Goal: Task Accomplishment & Management: Use online tool/utility

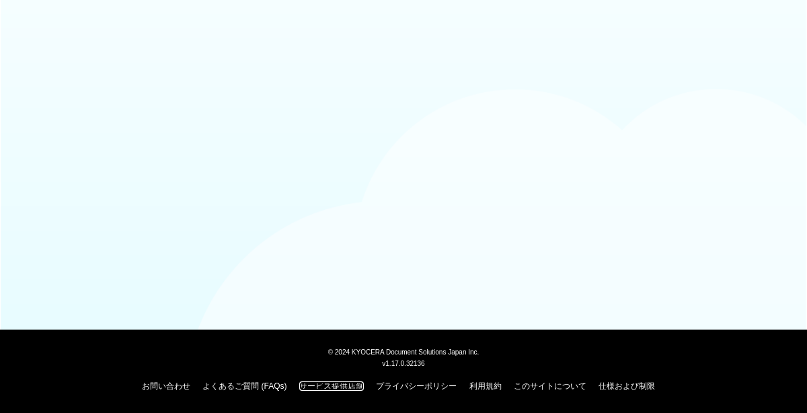
click at [317, 389] on link "サービス提供店舗" at bounding box center [331, 385] width 65 height 9
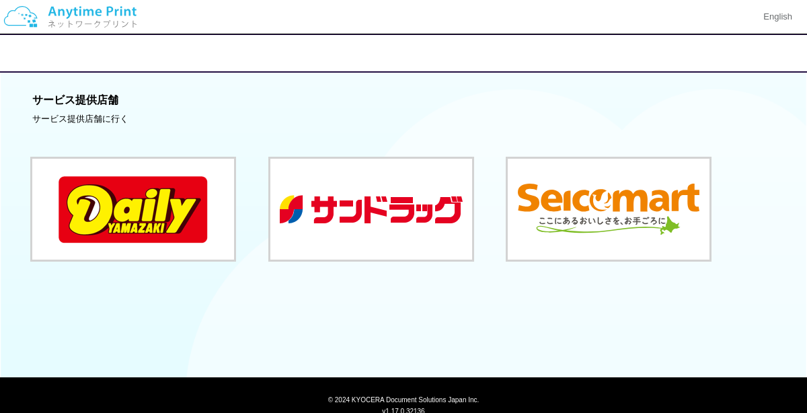
scroll to position [4, 0]
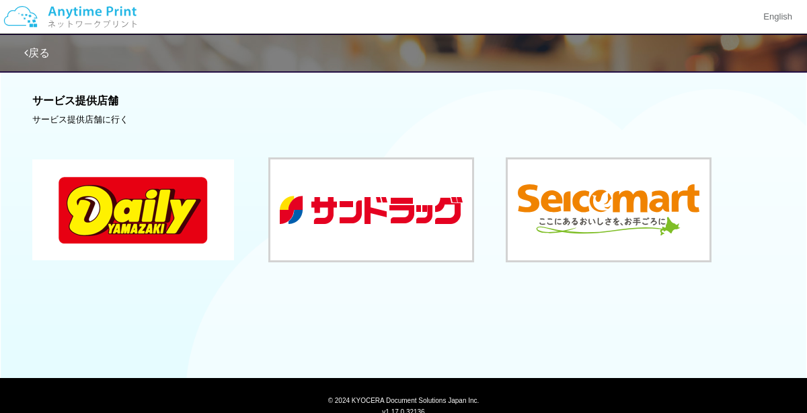
click at [121, 216] on button at bounding box center [133, 209] width 202 height 101
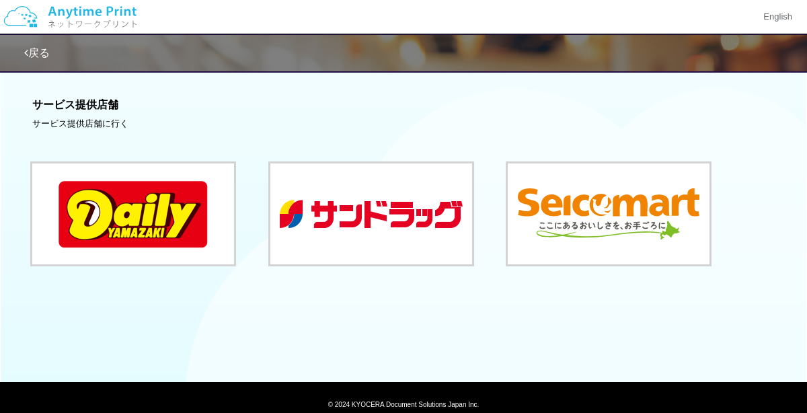
click at [26, 54] on icon at bounding box center [26, 53] width 4 height 11
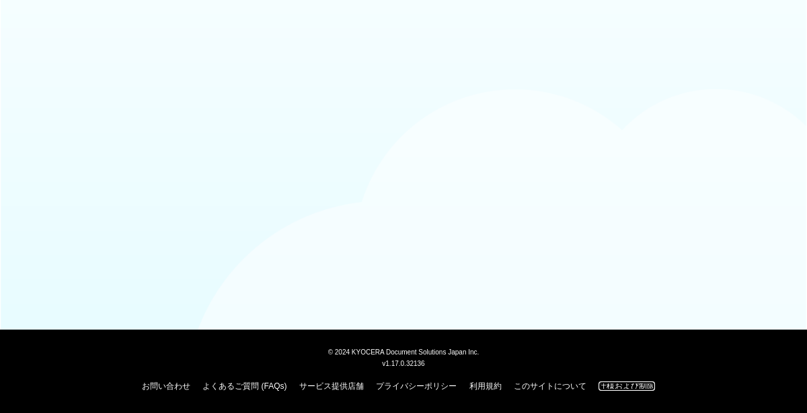
click at [653, 385] on link "仕様および制限" at bounding box center [627, 385] width 57 height 9
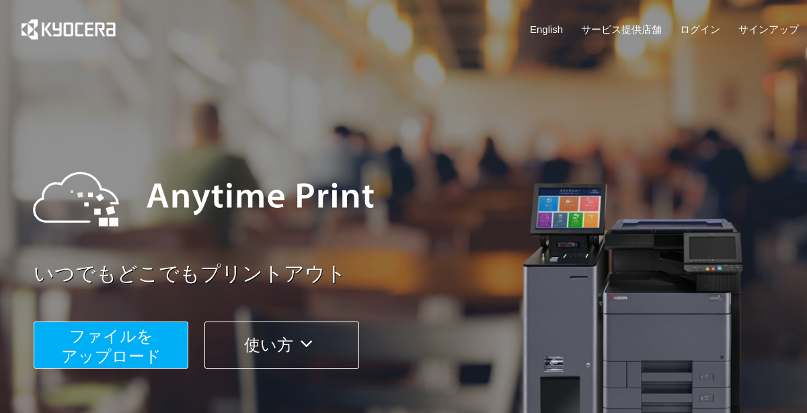
click at [300, 246] on img at bounding box center [204, 199] width 368 height 121
click at [416, 263] on link "いつでもどこでもプリントアウト" at bounding box center [421, 274] width 774 height 29
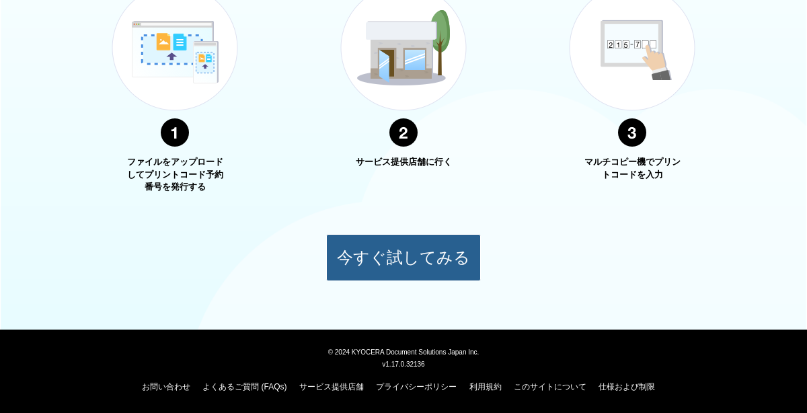
click at [443, 273] on button "今すぐ試してみる" at bounding box center [403, 257] width 155 height 47
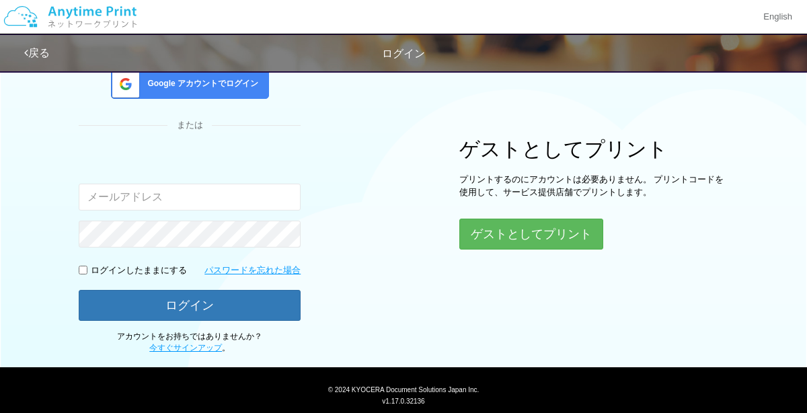
scroll to position [111, 0]
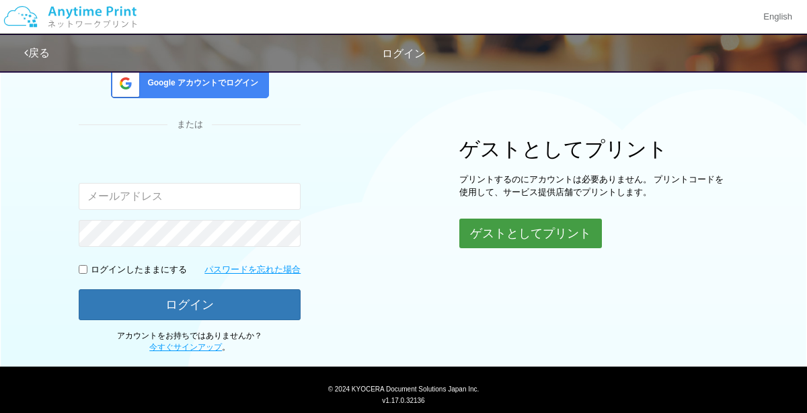
click at [507, 241] on button "ゲストとしてプリント" at bounding box center [530, 234] width 143 height 30
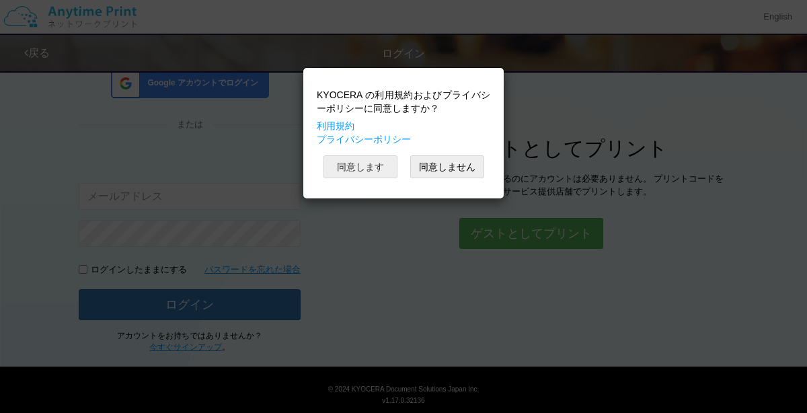
click at [369, 164] on button "同意します" at bounding box center [361, 166] width 74 height 23
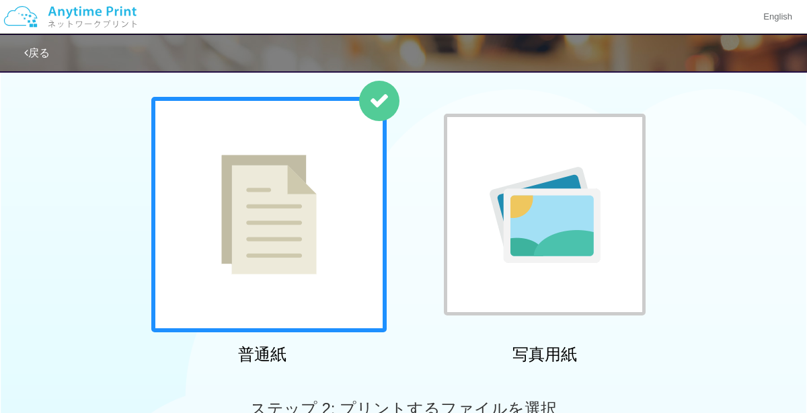
click at [491, 209] on img at bounding box center [545, 215] width 111 height 96
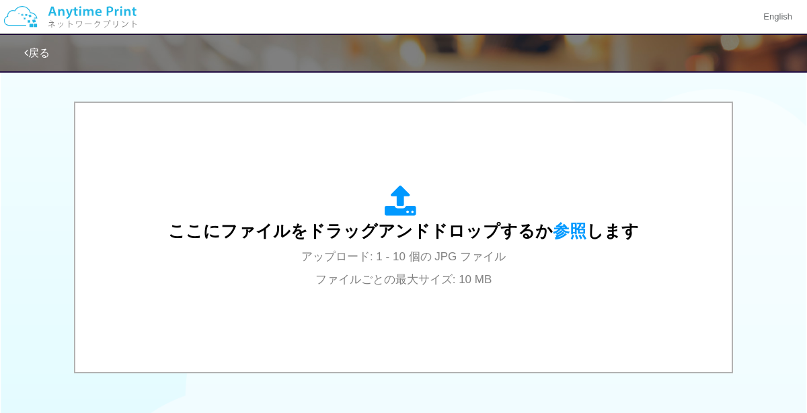
scroll to position [408, 0]
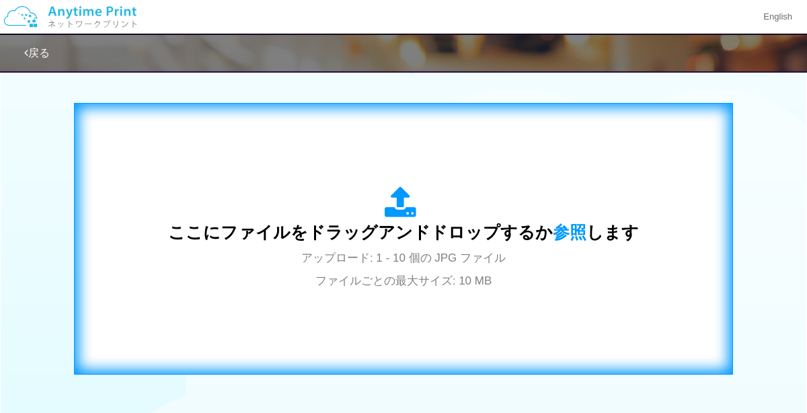
click at [515, 243] on div "ここにファイルをドラッグアンドドロップするか 参照 します アップロード: 1 - 10 個の JPG ファイル ファイルごとの最大サイズ: 10 MB" at bounding box center [403, 238] width 471 height 105
click at [451, 221] on div "ここにファイルをドラッグアンドドロップするか 参照 します アップロード: 1 - 10 個の JPG ファイル ファイルごとの最大サイズ: 10 MB" at bounding box center [403, 238] width 471 height 105
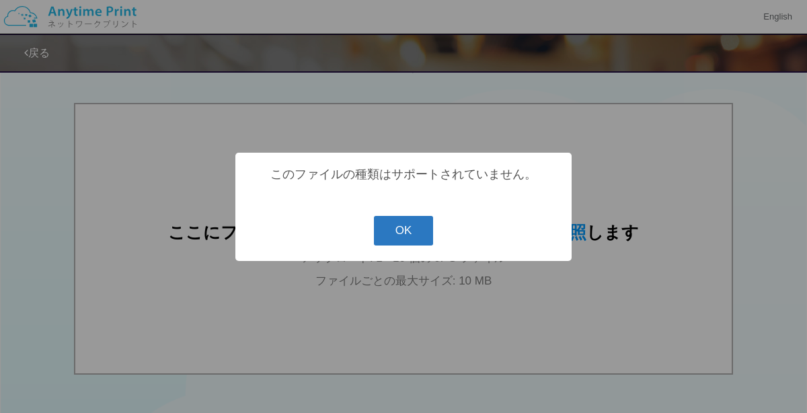
click at [412, 234] on button "OK" at bounding box center [404, 231] width 60 height 30
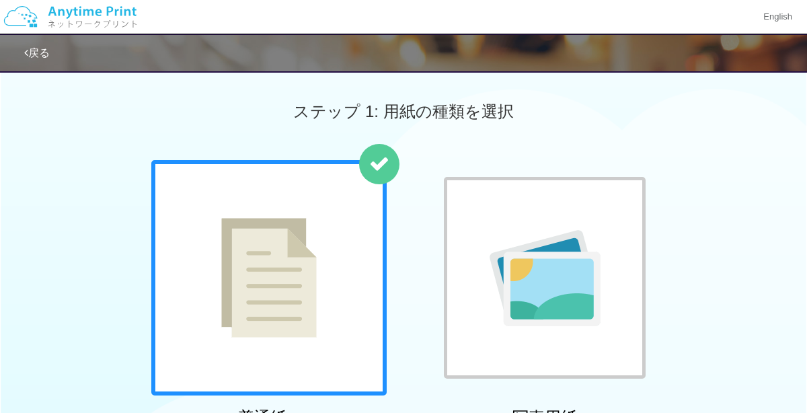
click at [637, 323] on div at bounding box center [545, 278] width 202 height 202
